Goal: Obtain resource: Download file/media

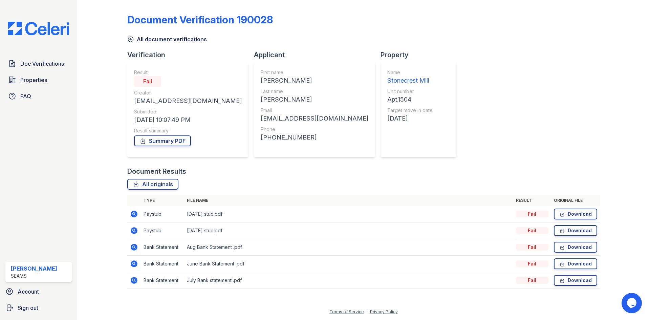
click at [63, 113] on div "Doc Verifications Properties FAQ Shanel Stith SEAMS Account Sign out" at bounding box center [38, 160] width 77 height 320
click at [36, 59] on link "Doc Verifications" at bounding box center [38, 64] width 66 height 14
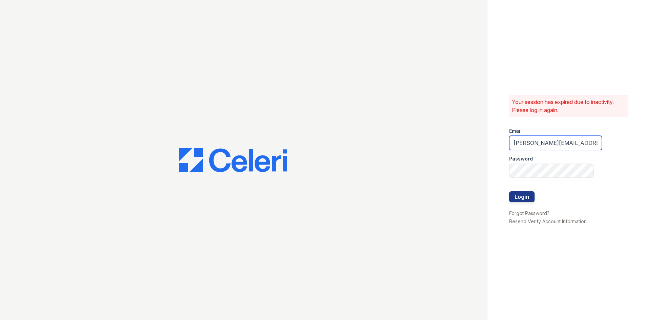
click at [540, 143] on input "danielle.reid@seams.biz" at bounding box center [555, 143] width 93 height 14
drag, startPoint x: 544, startPoint y: 143, endPoint x: 477, endPoint y: 143, distance: 67.4
click at [477, 143] on div "Your session has expired due to inactivity. Please log in again. Email danielle…" at bounding box center [325, 160] width 650 height 320
type input "shanel.stith@seams.biz"
click at [521, 198] on button "Login" at bounding box center [521, 196] width 25 height 11
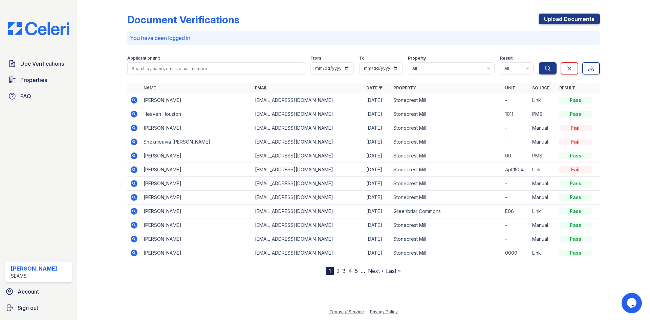
click at [134, 141] on icon at bounding box center [134, 141] width 2 height 2
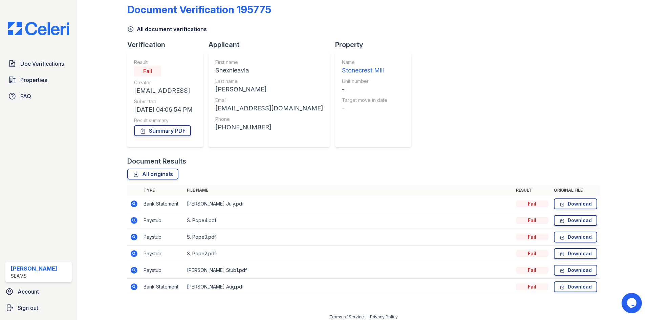
scroll to position [15, 0]
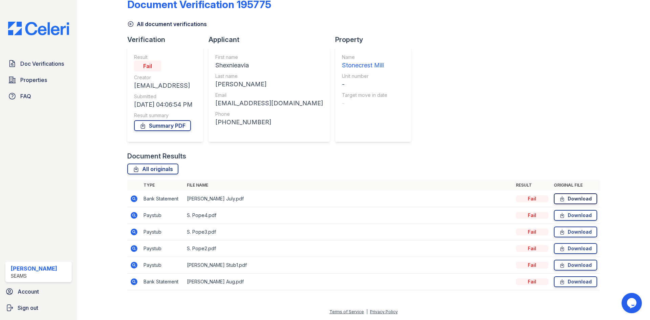
click at [559, 197] on icon at bounding box center [562, 198] width 6 height 7
click at [572, 280] on link "Download" at bounding box center [575, 281] width 43 height 11
click at [569, 214] on link "Download" at bounding box center [575, 215] width 43 height 11
click at [560, 231] on icon at bounding box center [561, 232] width 3 height 5
click at [134, 199] on icon at bounding box center [134, 199] width 8 height 8
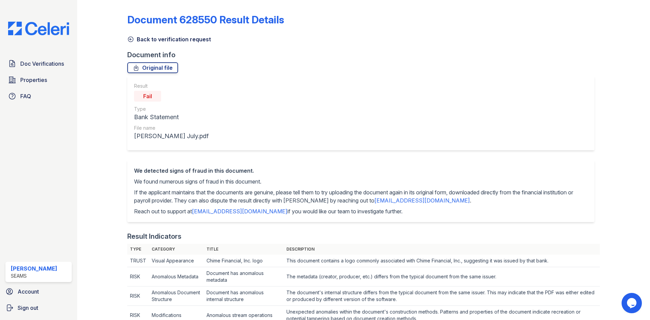
click at [153, 38] on link "Back to verification request" at bounding box center [169, 39] width 84 height 8
